Goal: Find specific page/section: Find specific page/section

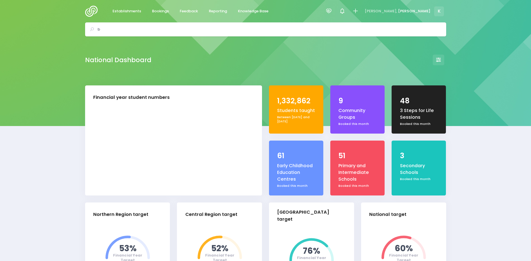
select select "5"
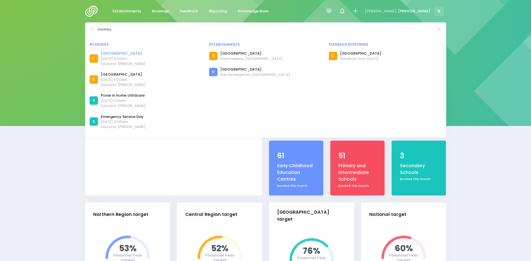
type input "berkley"
click at [130, 52] on link "[GEOGRAPHIC_DATA]" at bounding box center [123, 54] width 45 height 6
click at [142, 52] on link "[GEOGRAPHIC_DATA]" at bounding box center [123, 54] width 45 height 6
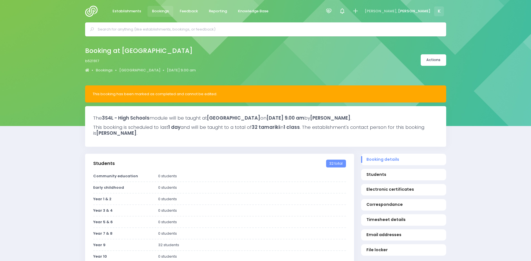
select select "5"
